Goal: Task Accomplishment & Management: Use online tool/utility

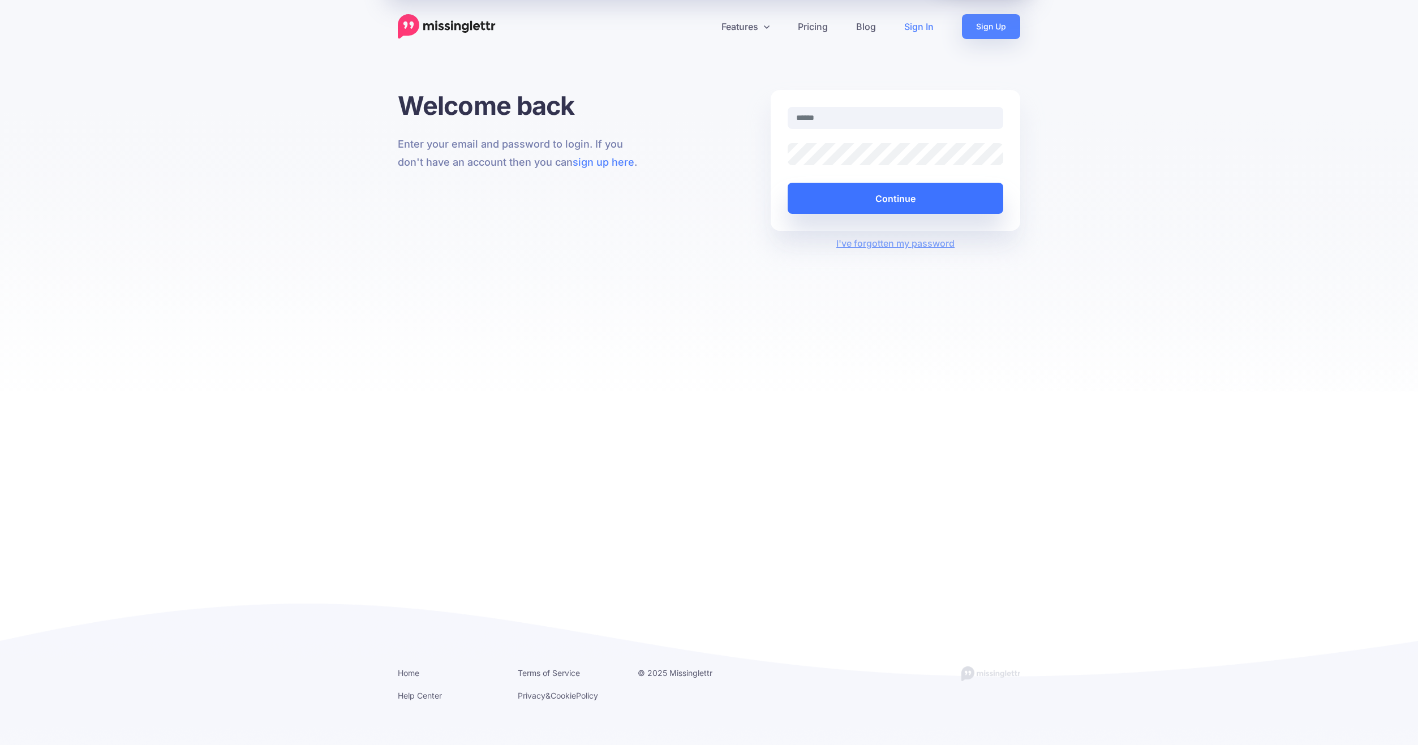
type input "**********"
click at [887, 194] on button "Continue" at bounding box center [896, 198] width 216 height 31
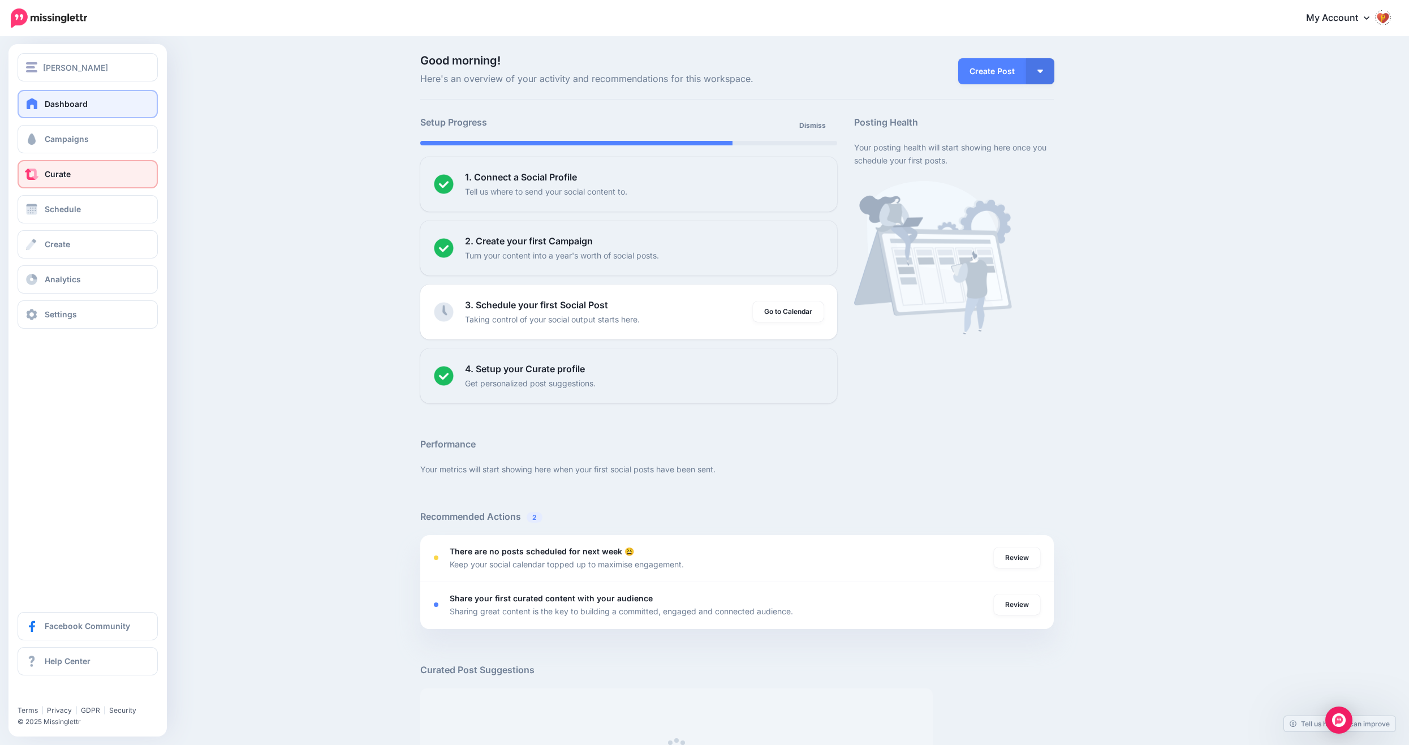
click at [27, 180] on link "Curate" at bounding box center [88, 174] width 140 height 28
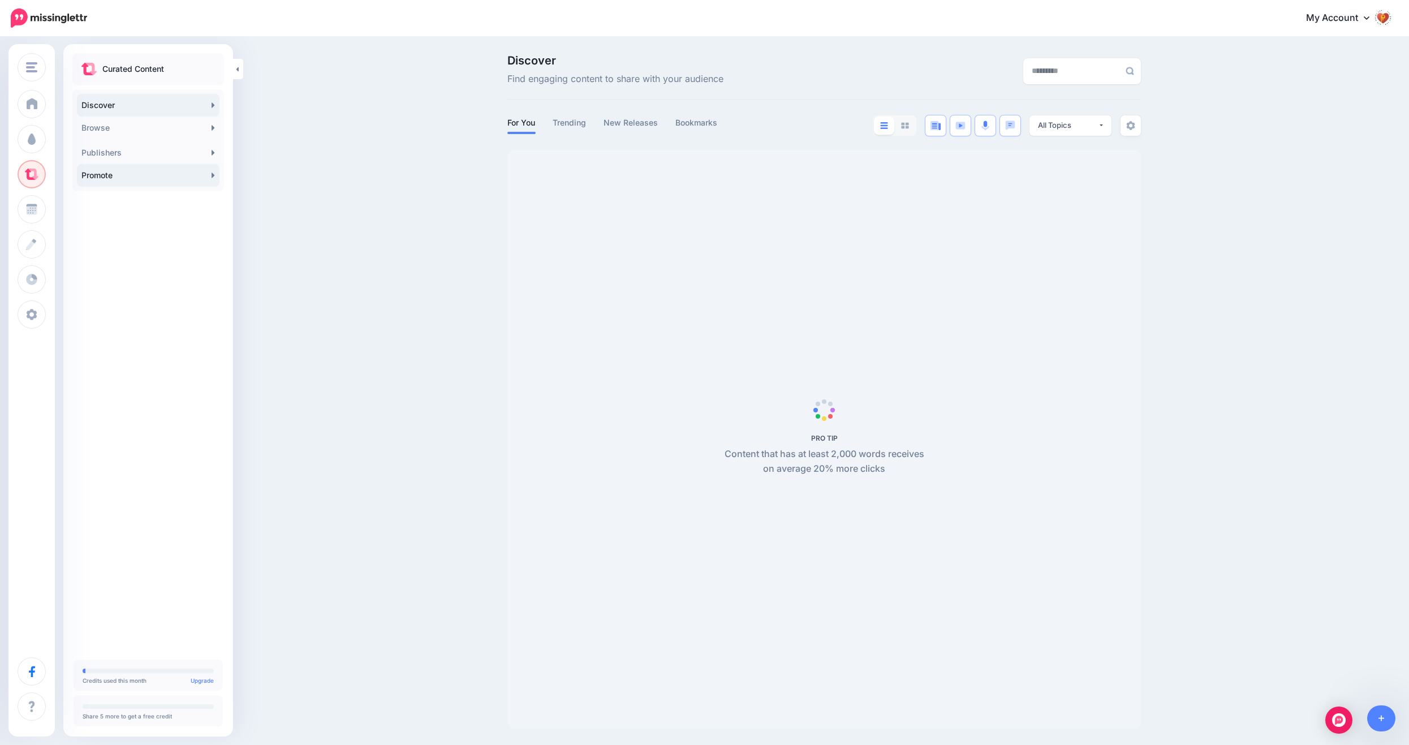
click at [196, 178] on link "Promote" at bounding box center [148, 175] width 143 height 23
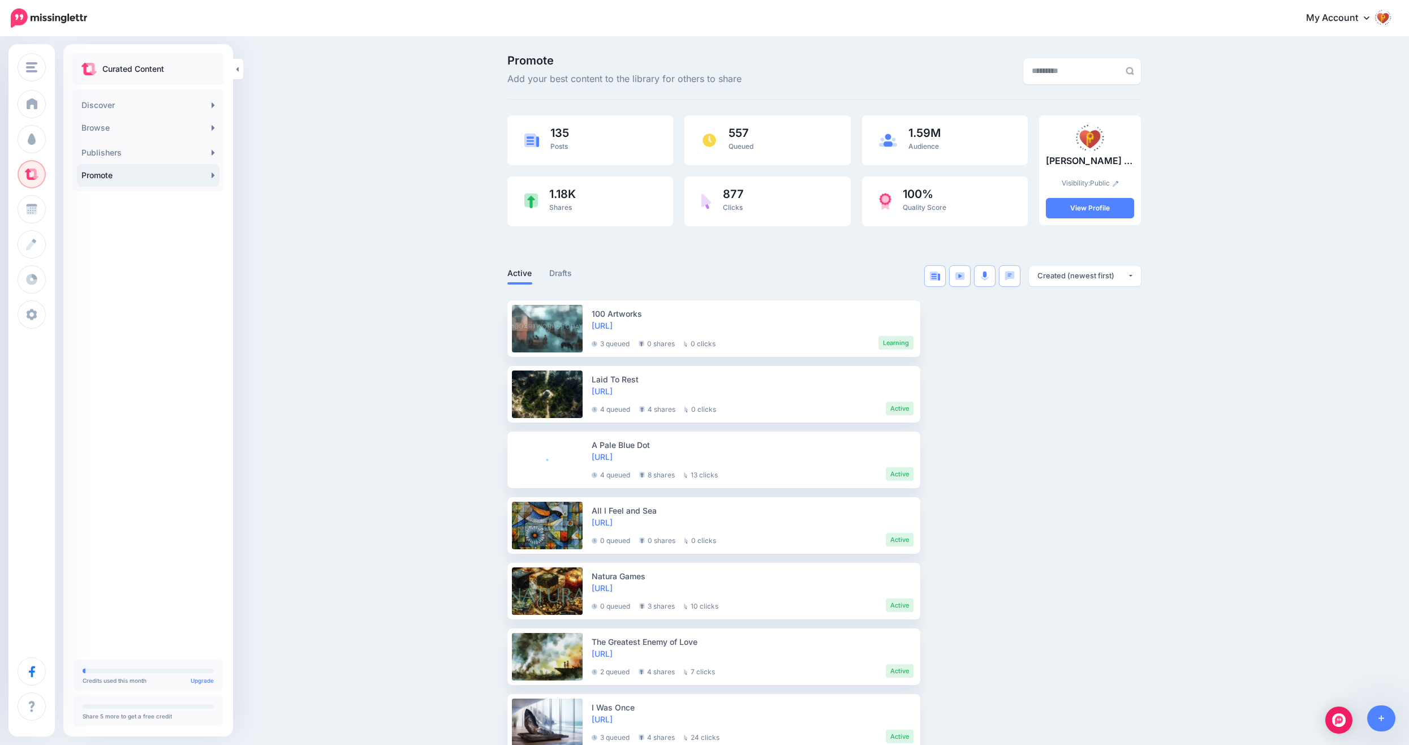
click at [1393, 19] on img at bounding box center [1383, 17] width 18 height 18
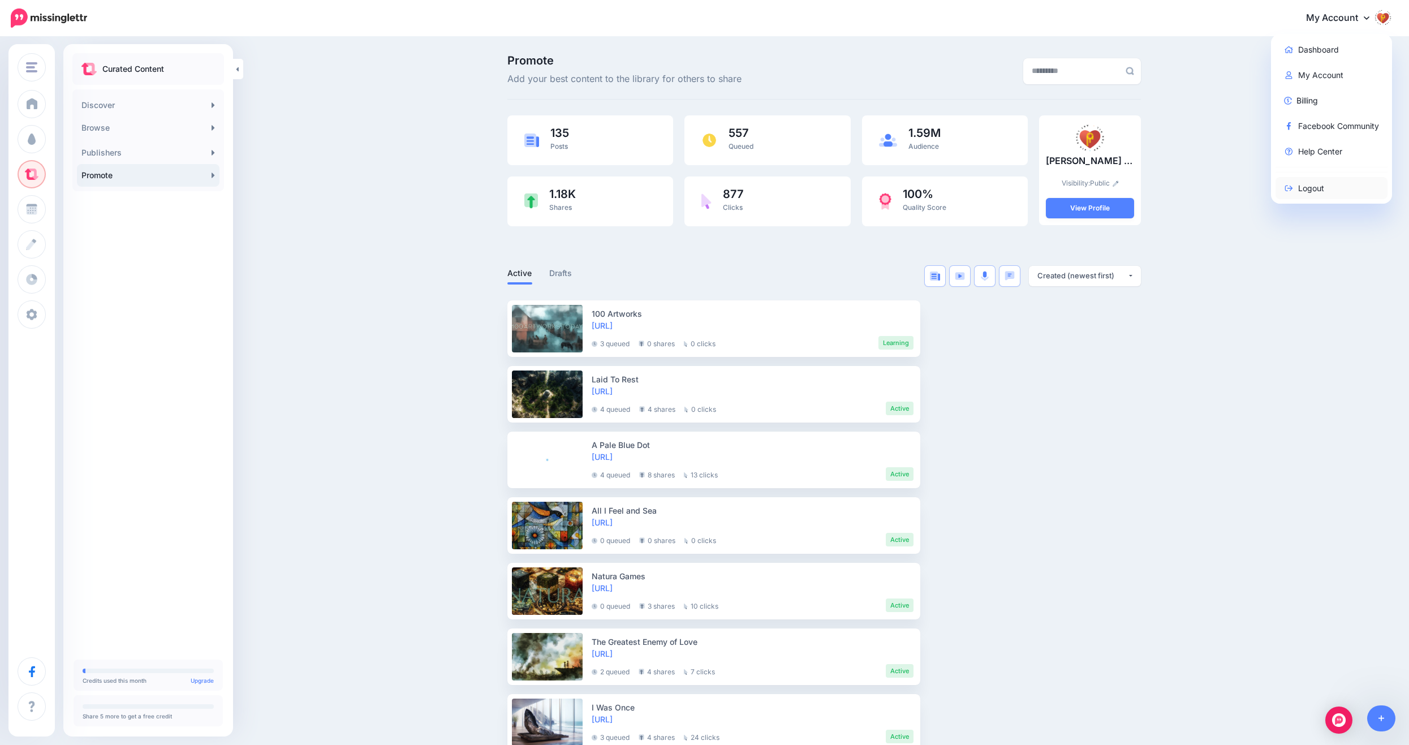
click at [1318, 189] on link "Logout" at bounding box center [1332, 188] width 113 height 22
